Goal: Task Accomplishment & Management: Use online tool/utility

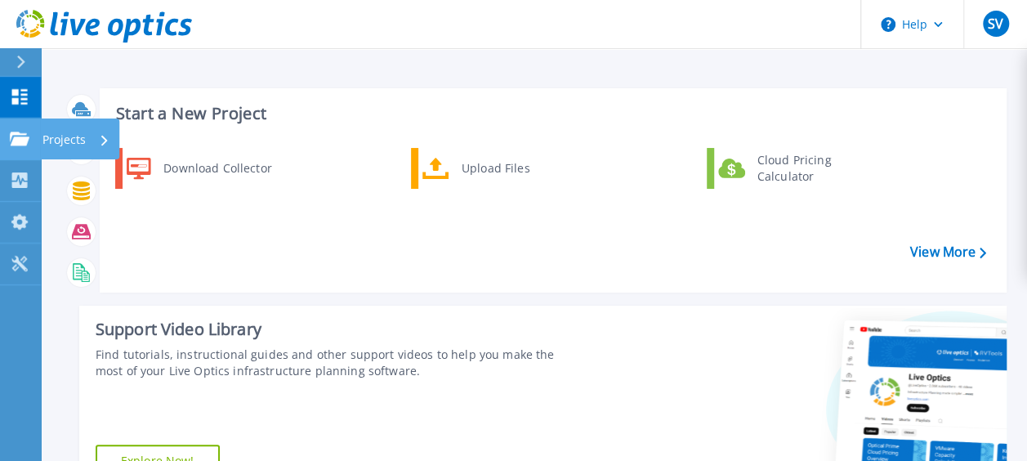
click at [78, 134] on p "Projects" at bounding box center [63, 139] width 43 height 42
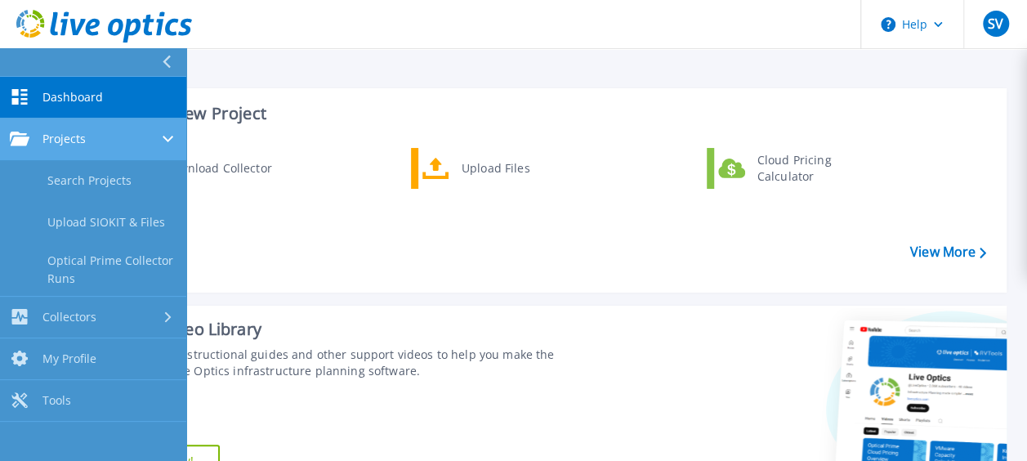
click at [110, 140] on div "Projects" at bounding box center [93, 138] width 167 height 15
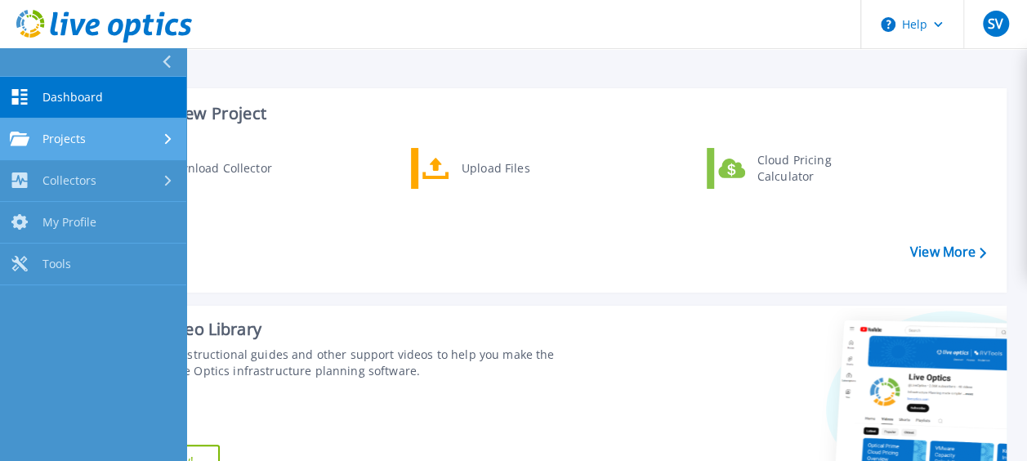
click at [110, 140] on div "Projects" at bounding box center [93, 138] width 167 height 15
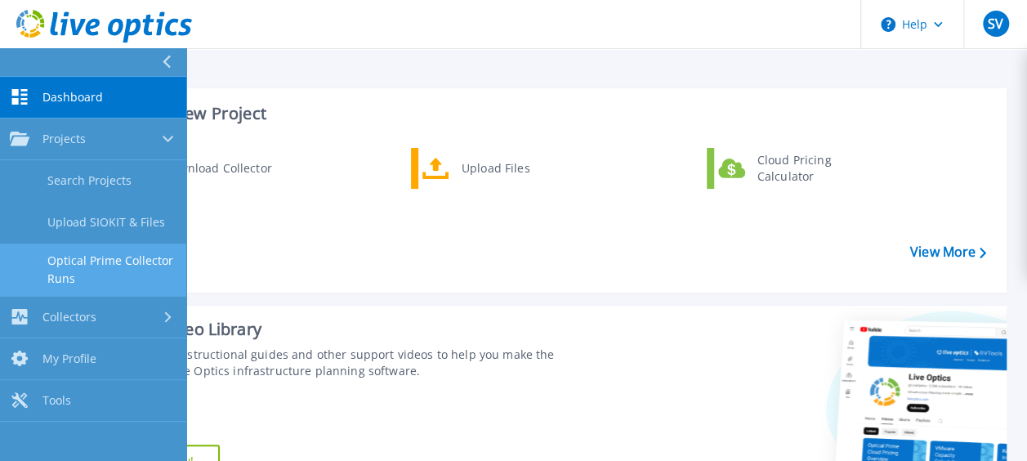
click at [114, 258] on link "Optical Prime Collector Runs" at bounding box center [93, 269] width 186 height 52
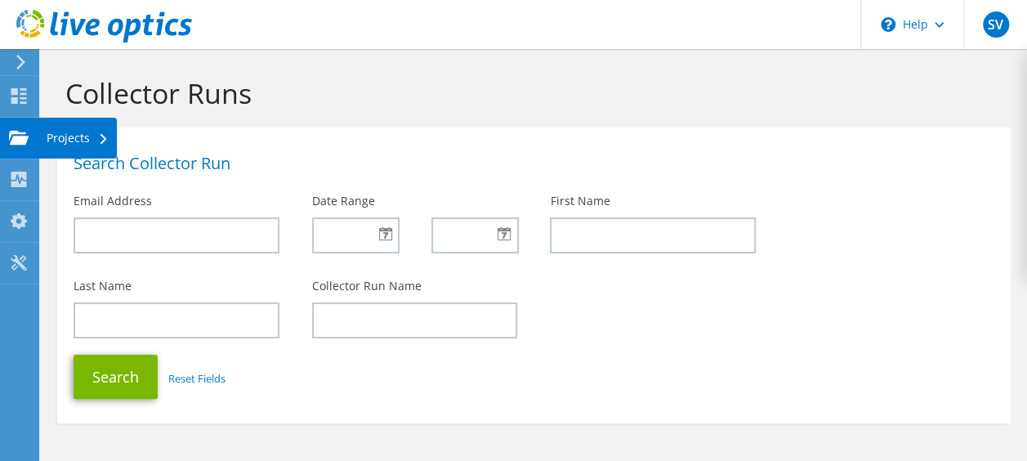
click at [53, 140] on div "Projects" at bounding box center [77, 138] width 78 height 41
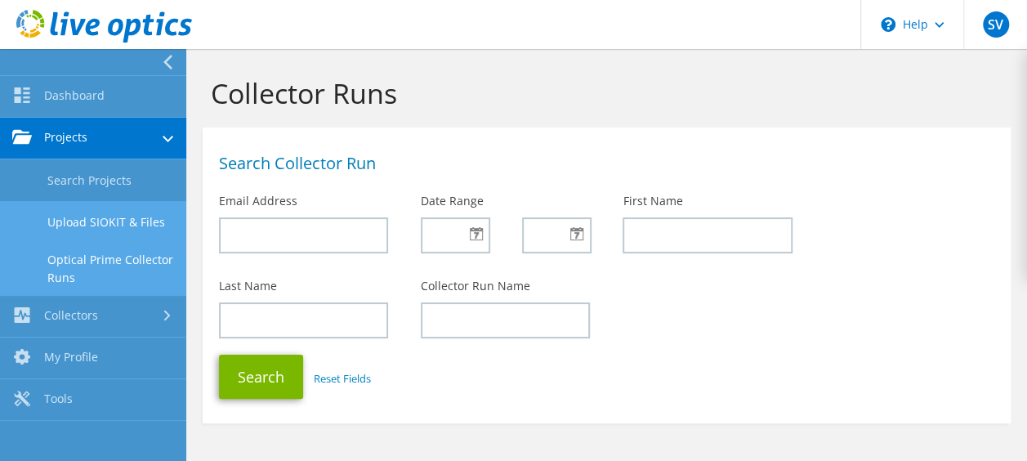
click at [79, 214] on link "Upload SIOKIT & Files" at bounding box center [93, 222] width 186 height 42
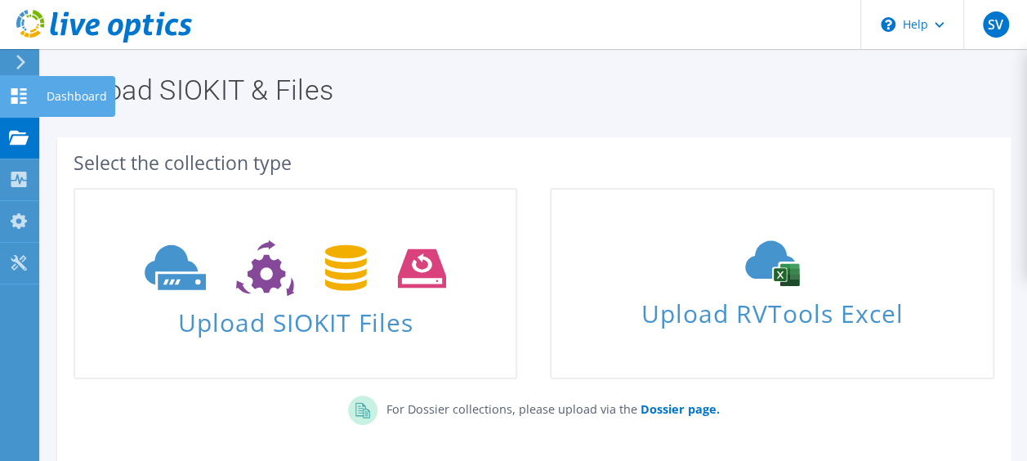
click at [39, 95] on div "Dashboard" at bounding box center [76, 96] width 77 height 41
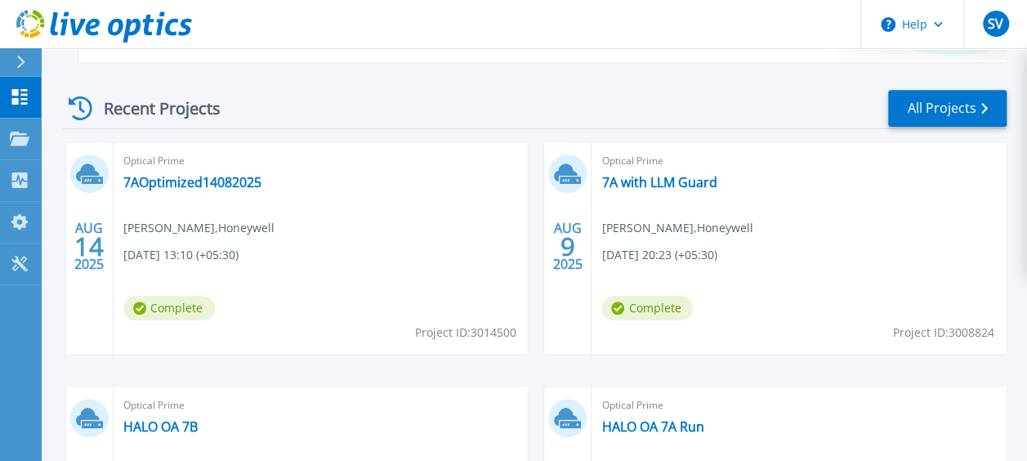
scroll to position [430, 0]
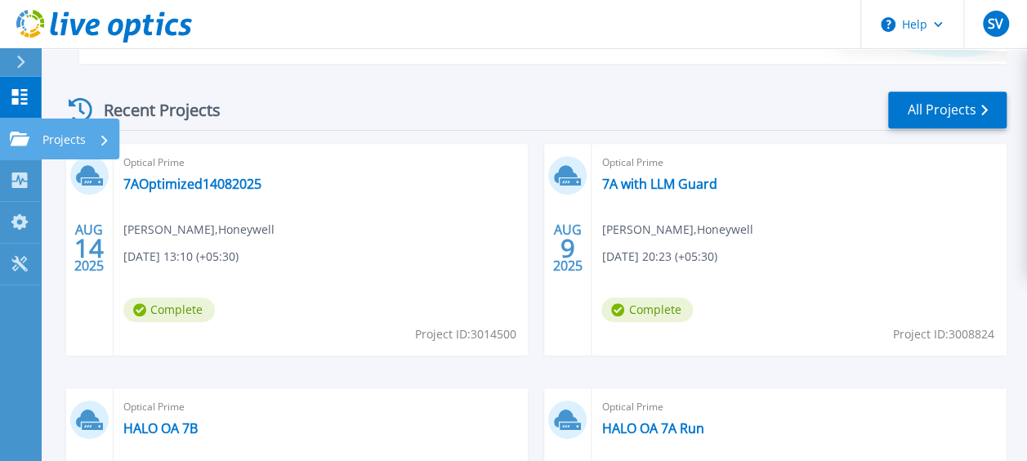
click at [57, 137] on p "Projects" at bounding box center [63, 139] width 43 height 42
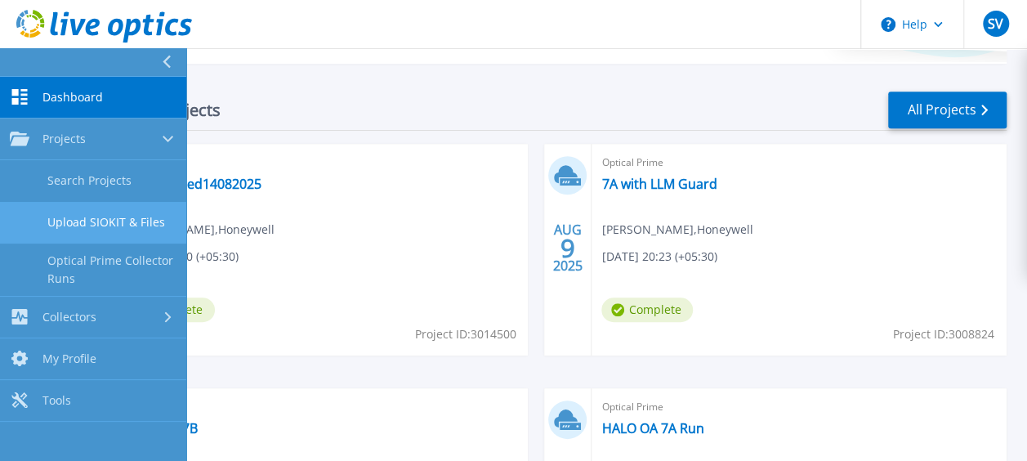
click at [86, 227] on link "Upload SIOKIT & Files" at bounding box center [93, 223] width 186 height 42
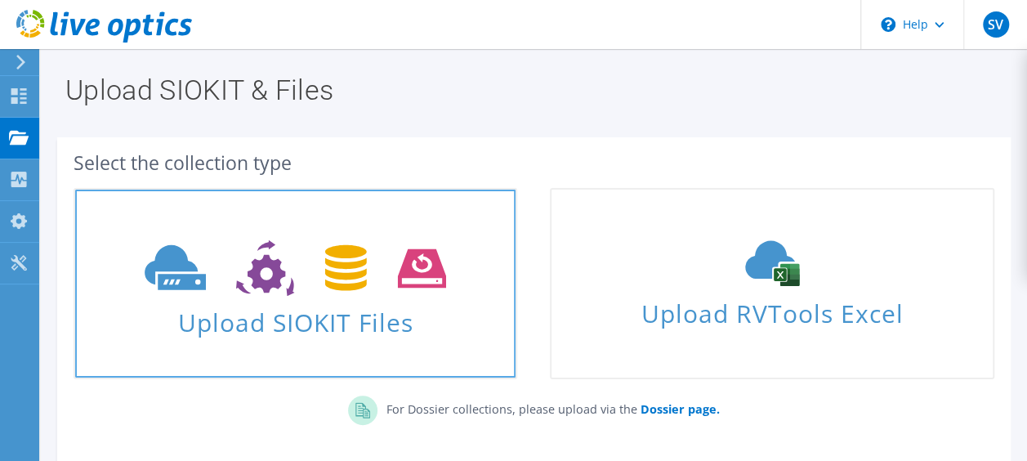
click at [243, 271] on icon at bounding box center [295, 268] width 301 height 56
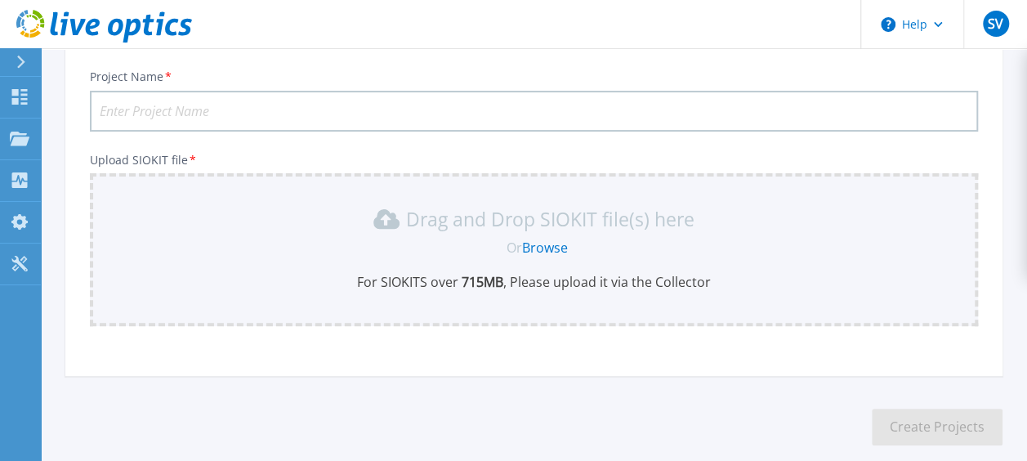
scroll to position [189, 0]
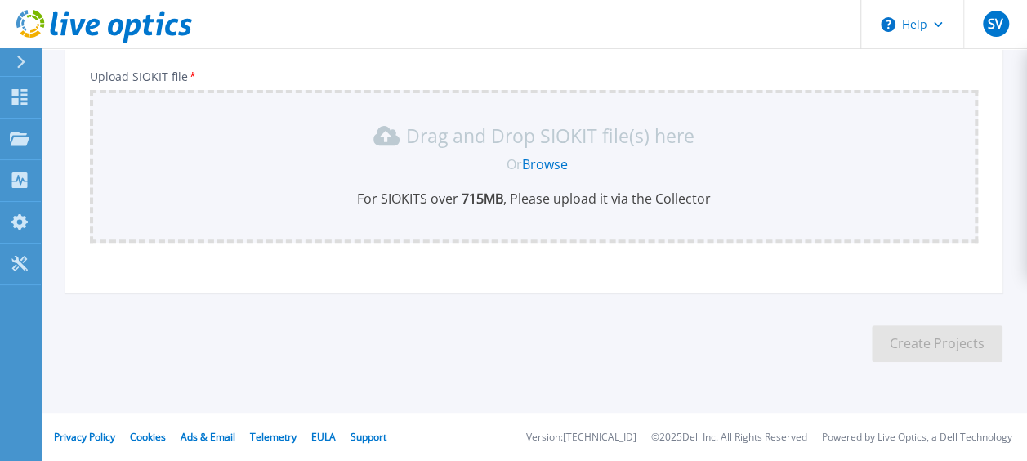
click at [543, 169] on link "Browse" at bounding box center [545, 164] width 46 height 18
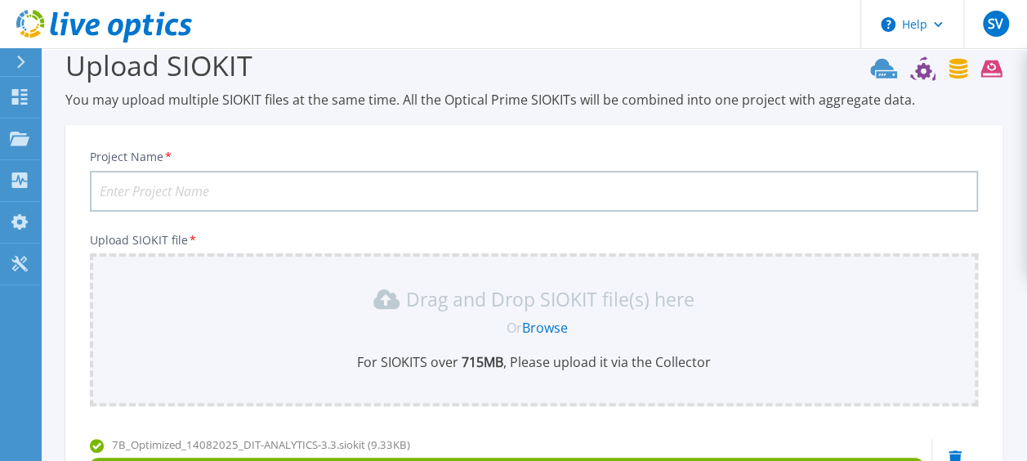
scroll to position [16, 0]
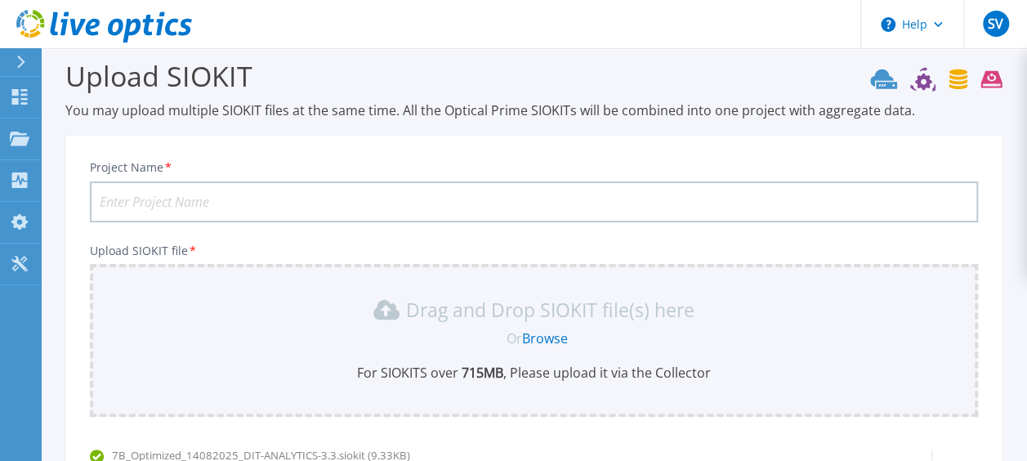
click at [670, 204] on input "Project Name *" at bounding box center [534, 201] width 888 height 41
paste input "7BOptimized14082025DIT-ANALYTICS-3.3.siokit"
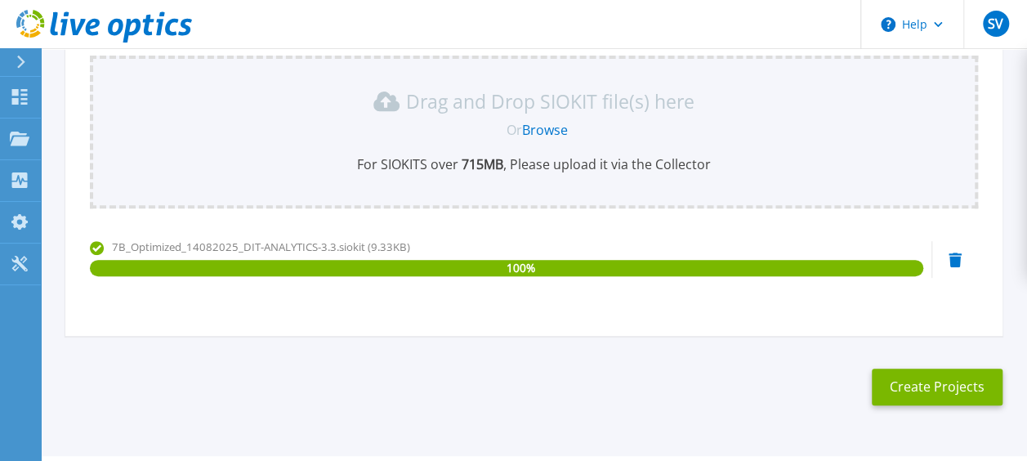
scroll to position [268, 0]
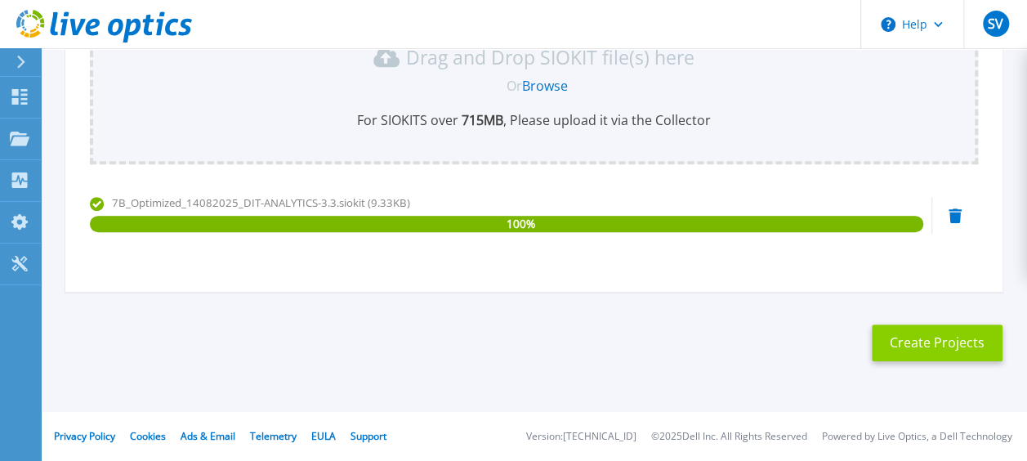
type input "7BOptimized14082025DIT-ANALYTICS"
click at [925, 358] on button "Create Projects" at bounding box center [936, 342] width 131 height 37
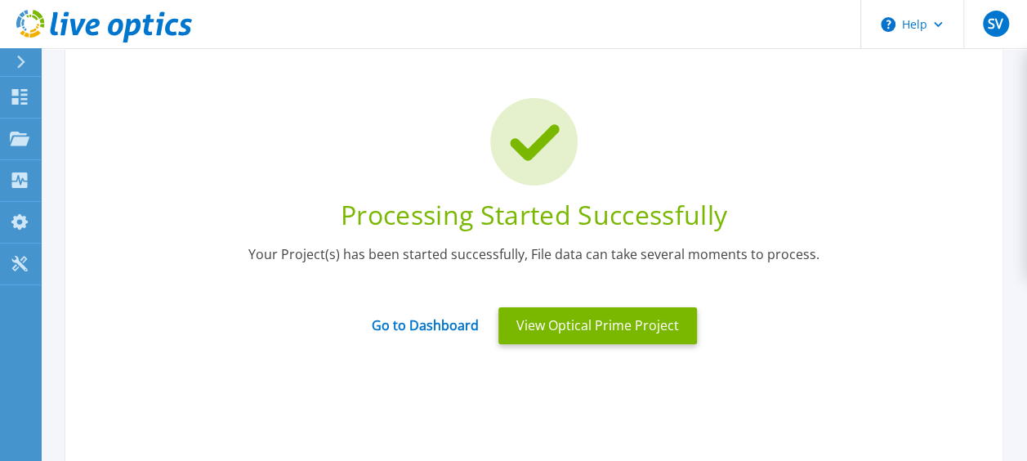
scroll to position [134, 0]
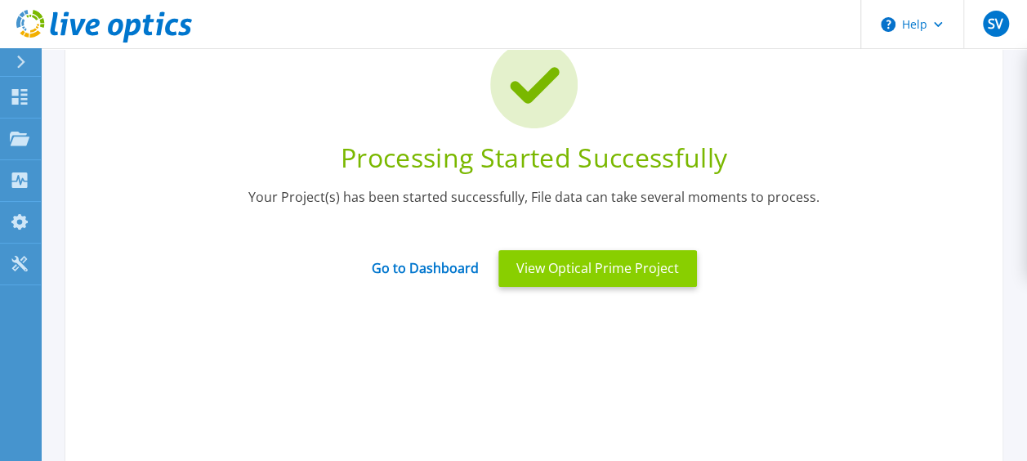
click at [637, 264] on button "View Optical Prime Project" at bounding box center [597, 268] width 198 height 37
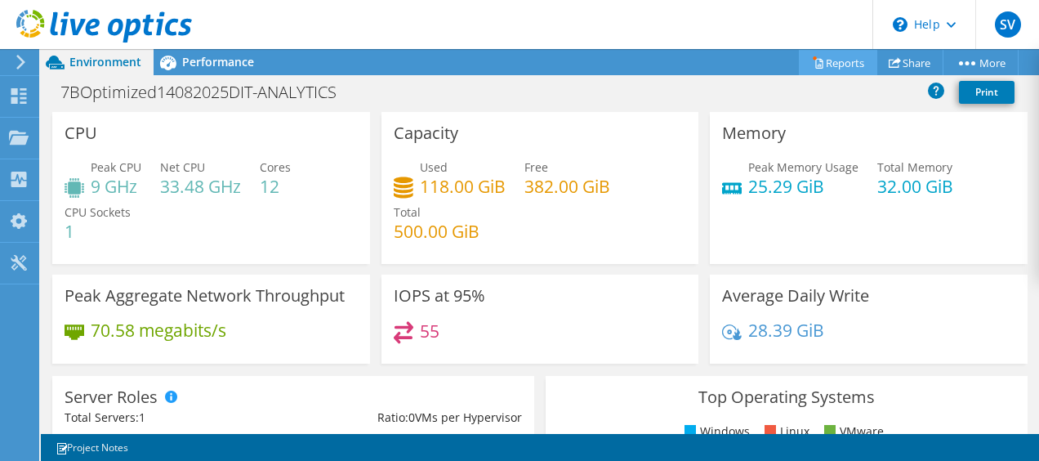
click at [833, 65] on link "Reports" at bounding box center [838, 62] width 78 height 25
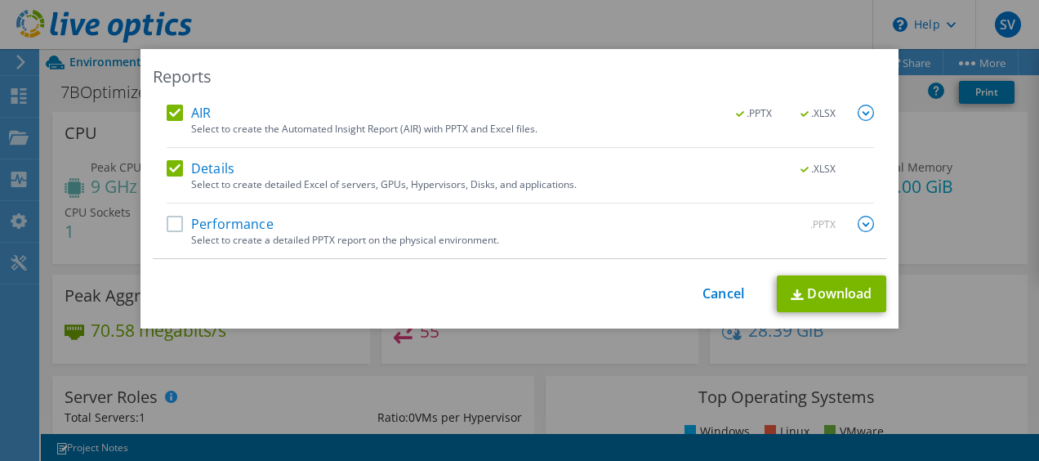
click at [167, 231] on div "Performance .PPTX" at bounding box center [520, 225] width 707 height 19
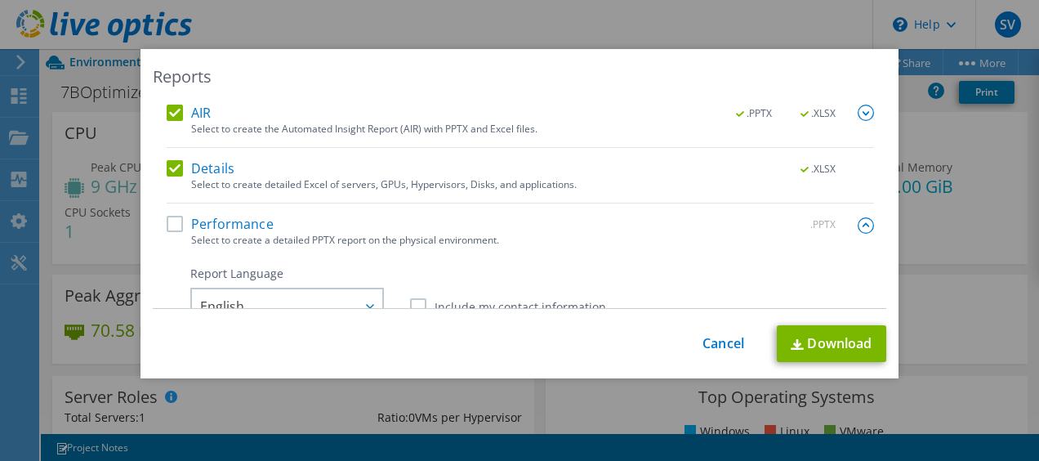
click at [172, 223] on label "Performance" at bounding box center [220, 224] width 107 height 16
click at [0, 0] on input "Performance" at bounding box center [0, 0] width 0 height 0
click at [833, 335] on link "Download" at bounding box center [831, 343] width 109 height 37
click at [962, 143] on div "Reports AIR .PPTX .XLSX Select to create the Automated Insight Report (AIR) wit…" at bounding box center [519, 230] width 1039 height 363
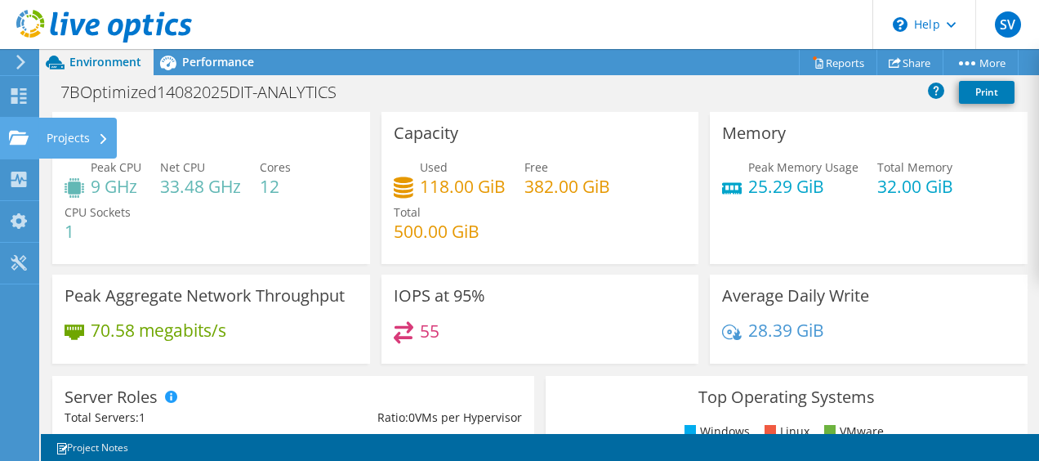
click at [56, 139] on div "Projects" at bounding box center [77, 138] width 78 height 41
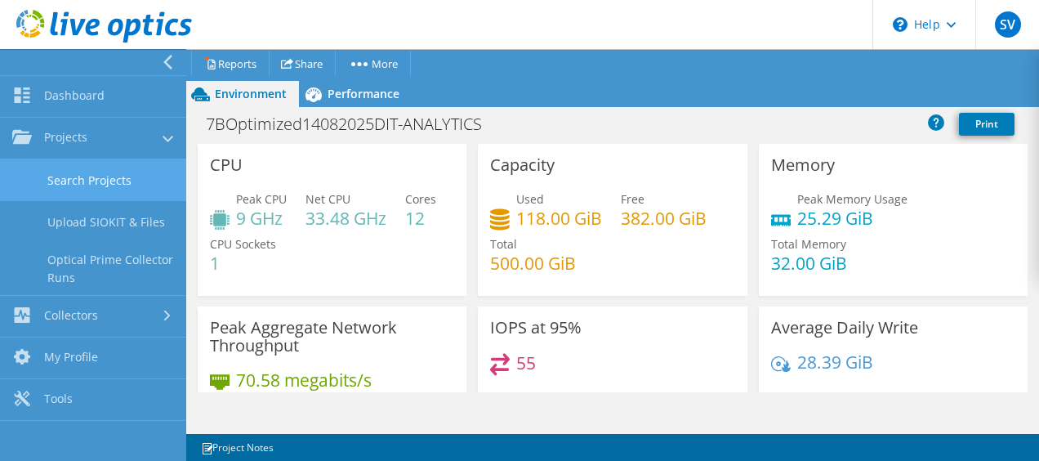
click at [105, 189] on link "Search Projects" at bounding box center [93, 180] width 186 height 42
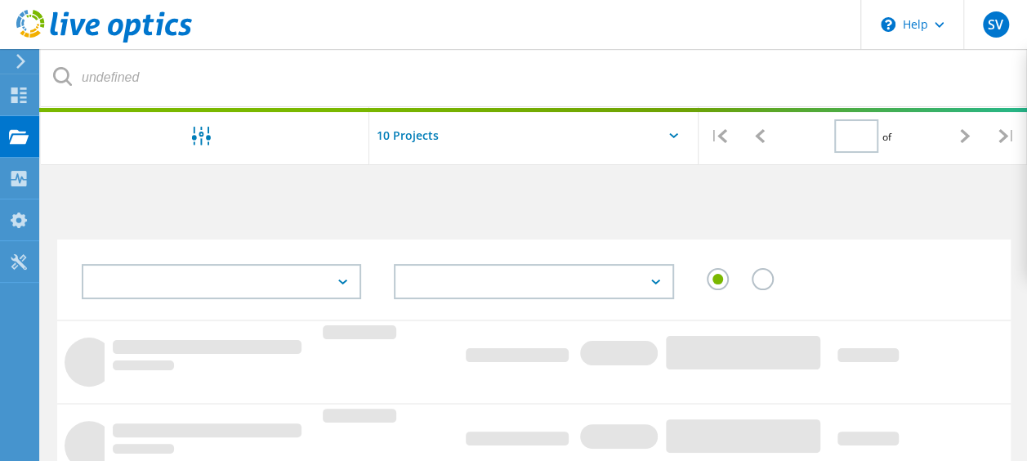
type input "1"
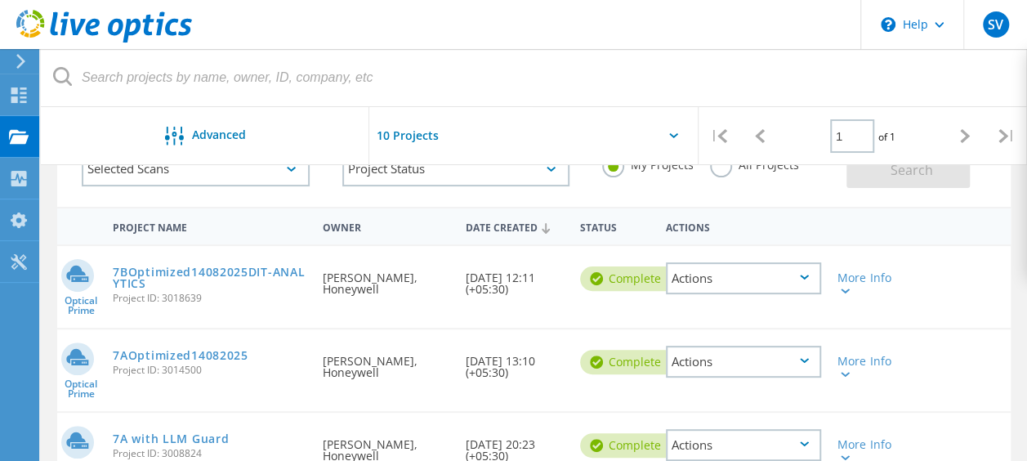
scroll to position [114, 0]
click at [204, 353] on link "7AOptimized14082025" at bounding box center [180, 353] width 135 height 11
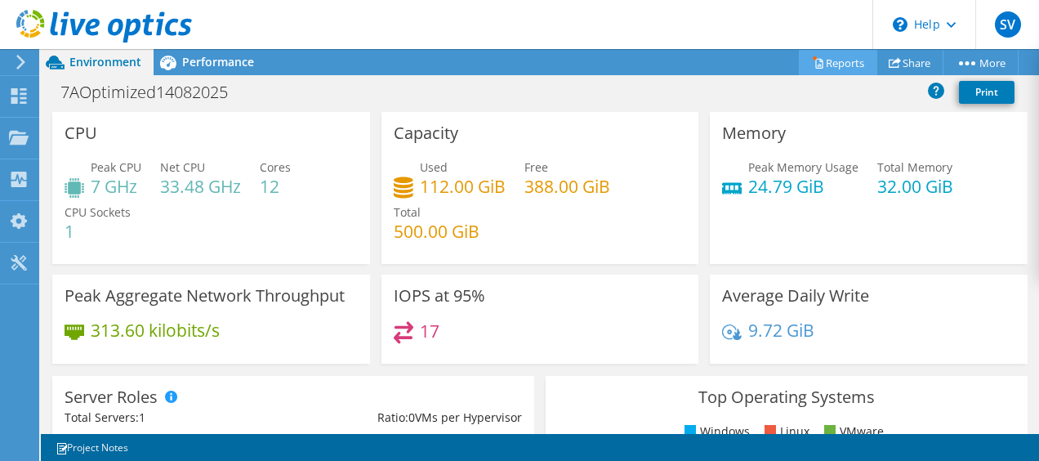
click at [840, 62] on link "Reports" at bounding box center [838, 62] width 78 height 25
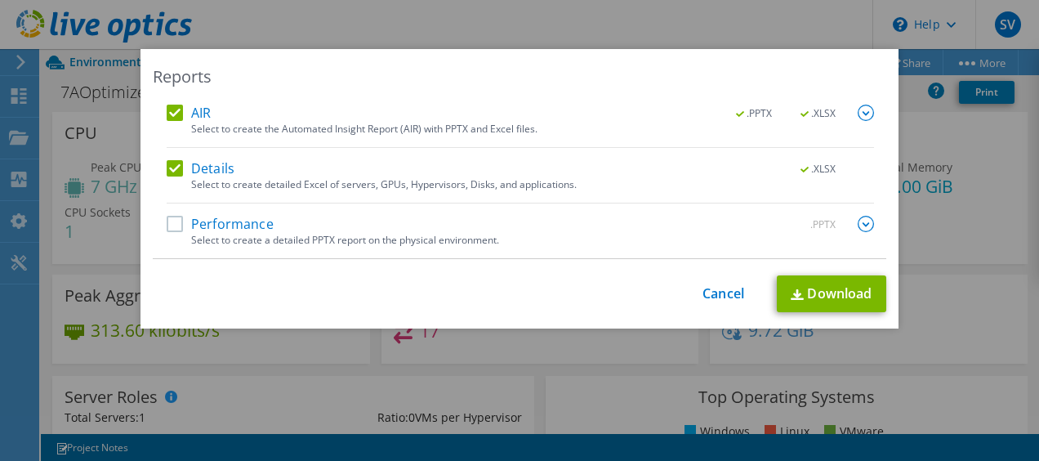
click at [167, 225] on label "Performance" at bounding box center [220, 224] width 107 height 16
click at [0, 0] on input "Performance" at bounding box center [0, 0] width 0 height 0
click at [820, 293] on link "Download" at bounding box center [831, 293] width 109 height 37
